Goal: Transaction & Acquisition: Download file/media

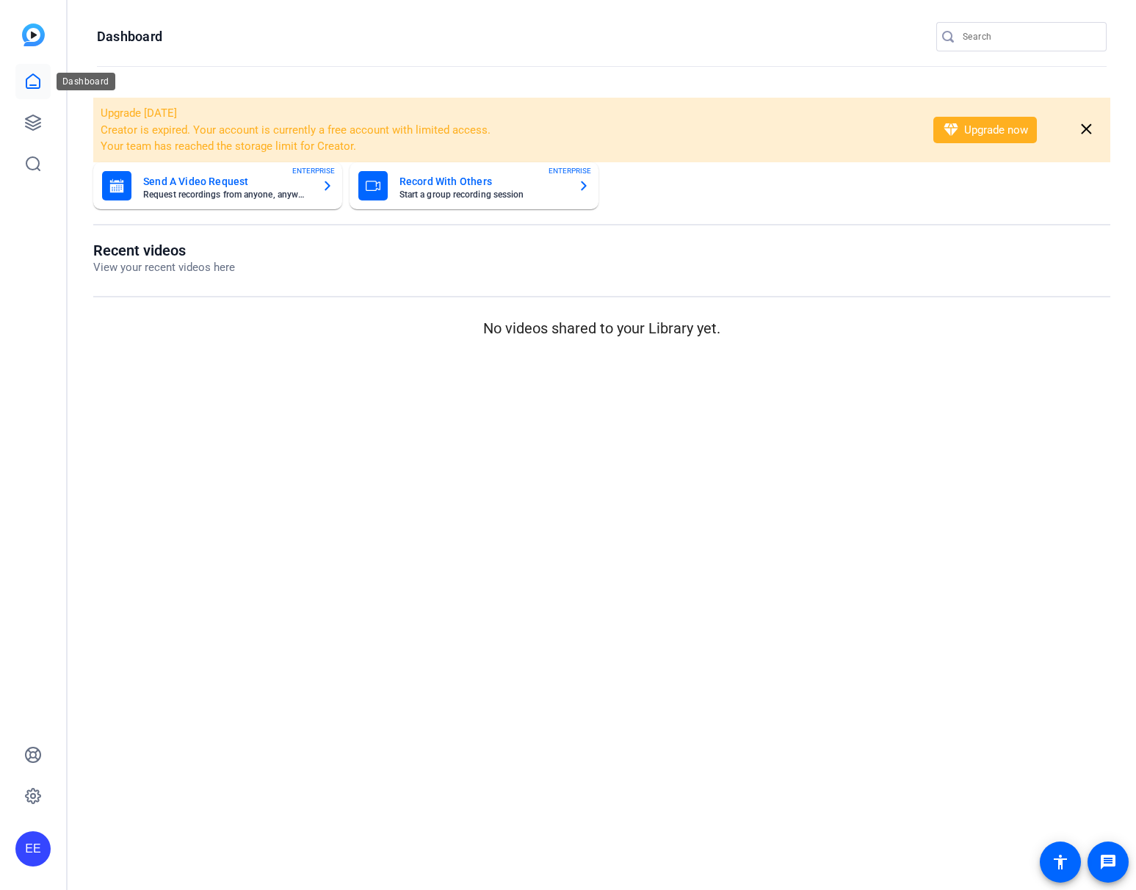
click at [37, 89] on icon at bounding box center [33, 82] width 18 height 18
click at [37, 112] on link at bounding box center [32, 122] width 35 height 35
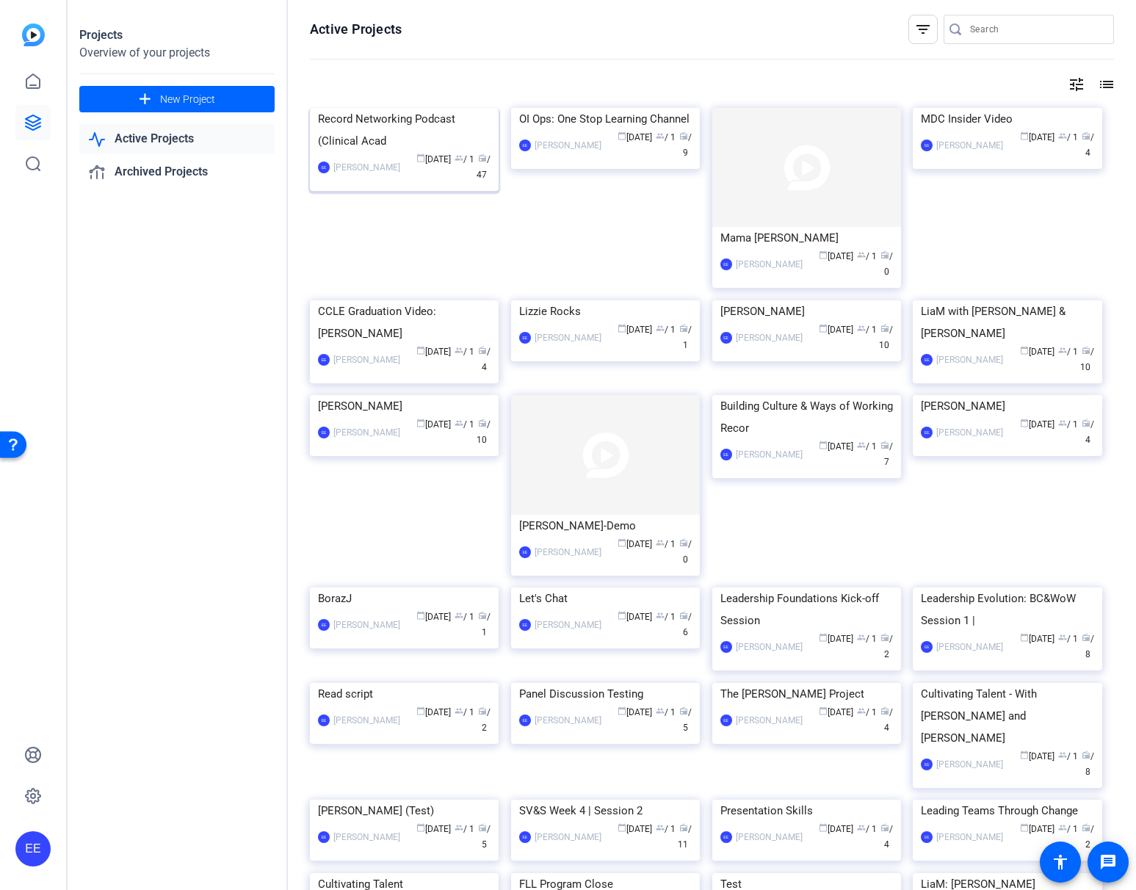
click at [463, 108] on img at bounding box center [404, 108] width 189 height 0
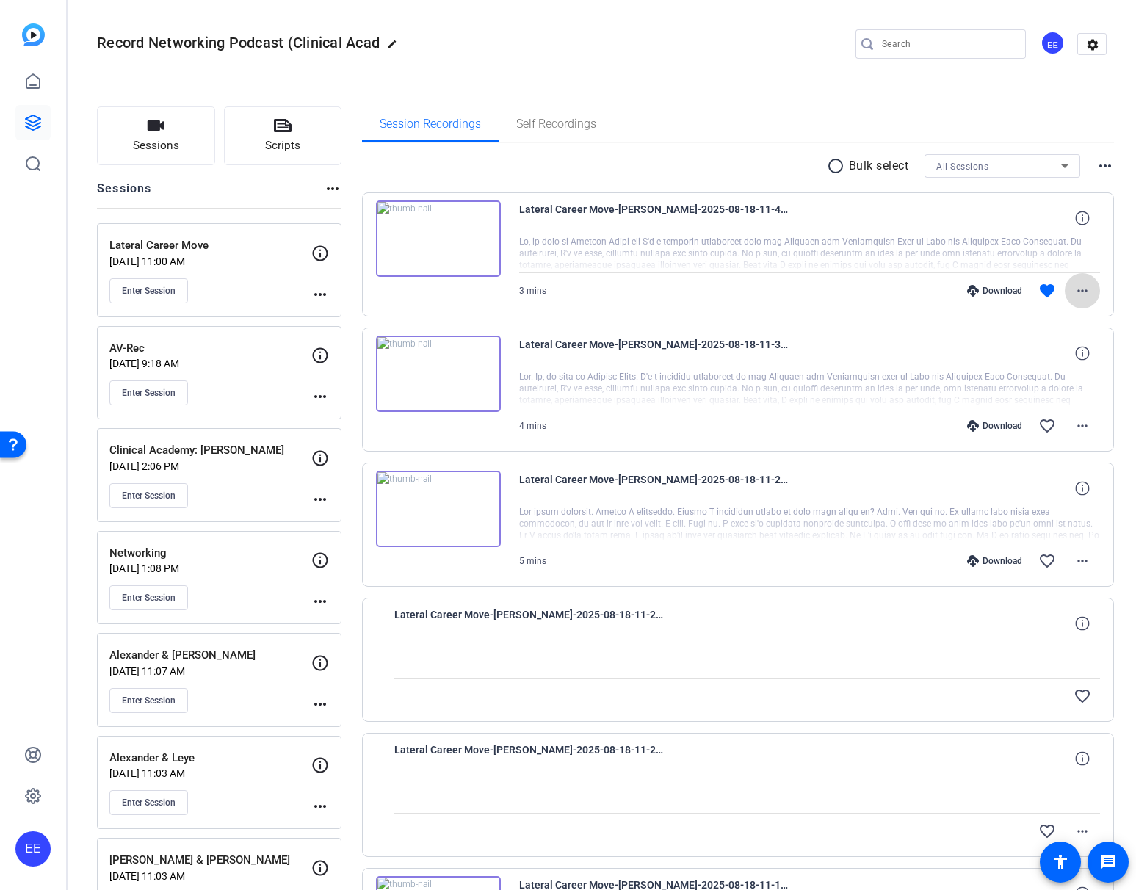
click at [1086, 283] on mat-icon "more_horiz" at bounding box center [1083, 291] width 18 height 18
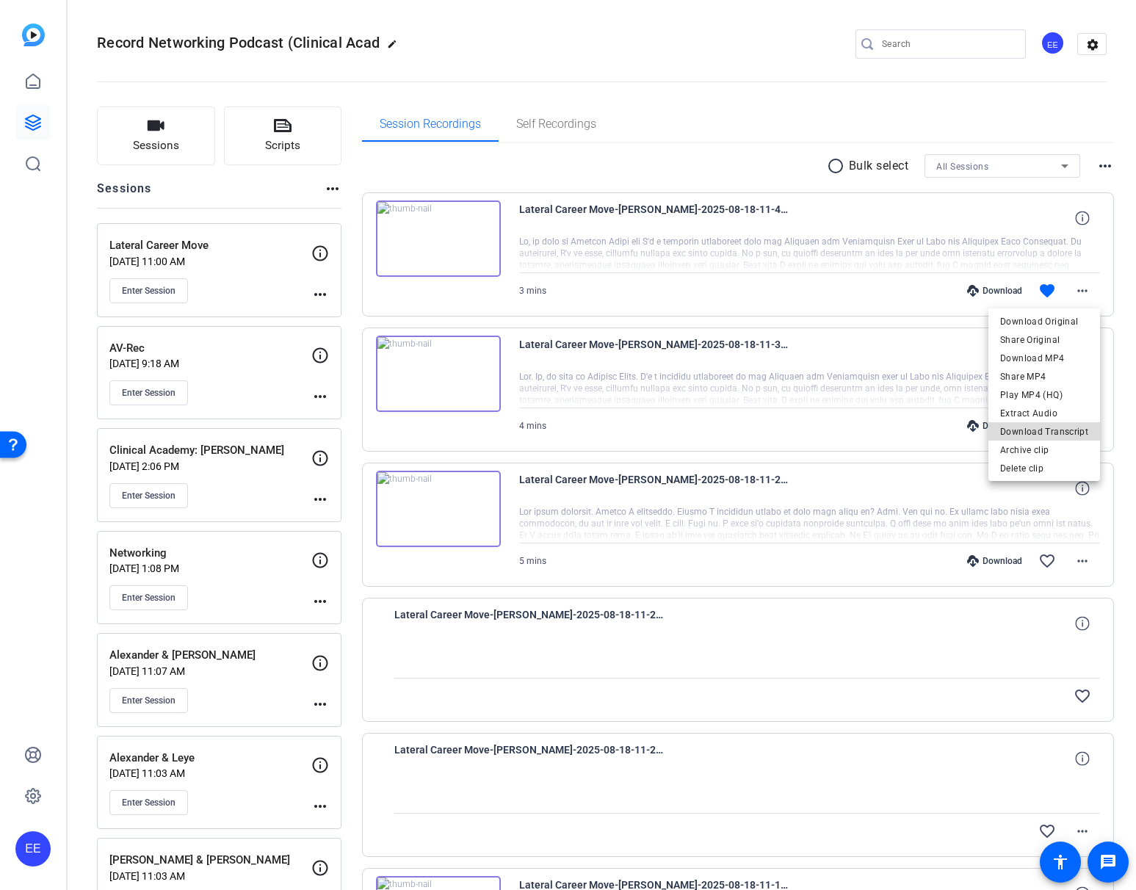
click at [1077, 430] on span "Download Transcript" at bounding box center [1044, 432] width 88 height 18
